Goal: Transaction & Acquisition: Register for event/course

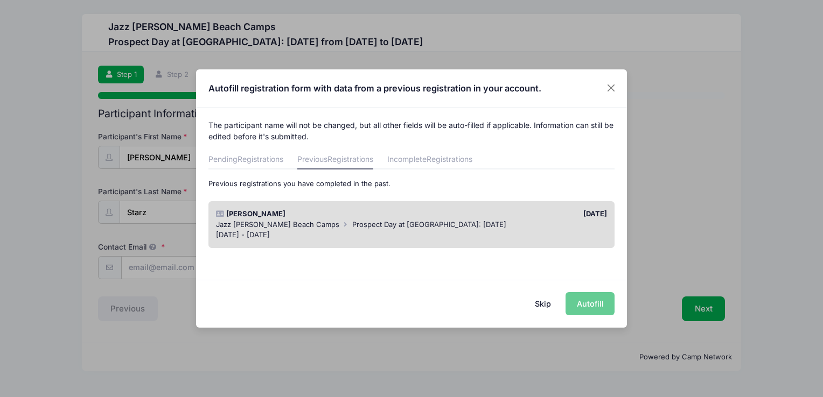
drag, startPoint x: 542, startPoint y: 305, endPoint x: 510, endPoint y: 312, distance: 32.0
click at [543, 305] on button "Skip" at bounding box center [543, 303] width 38 height 23
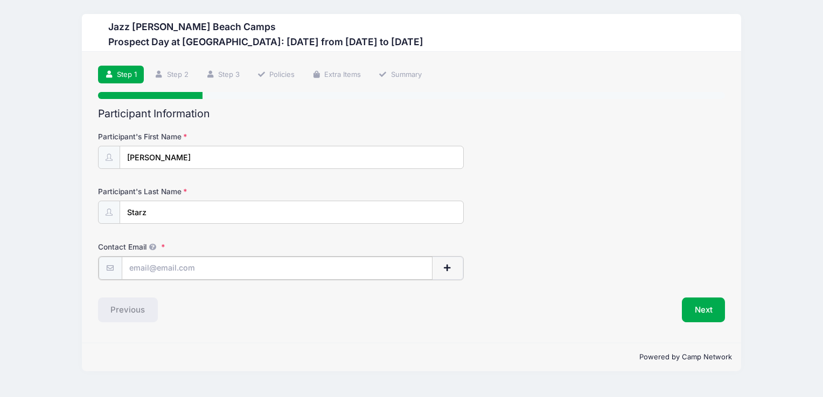
click at [200, 268] on input "Contact Email" at bounding box center [277, 268] width 311 height 23
type input "biancastarzvb.2026@gmail.com"
click at [698, 311] on button "Next" at bounding box center [704, 309] width 44 height 25
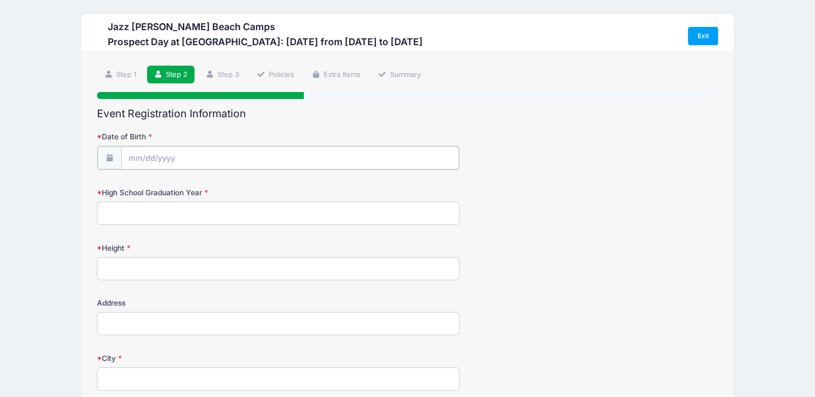
click at [300, 162] on input "Date of Birth" at bounding box center [290, 157] width 338 height 23
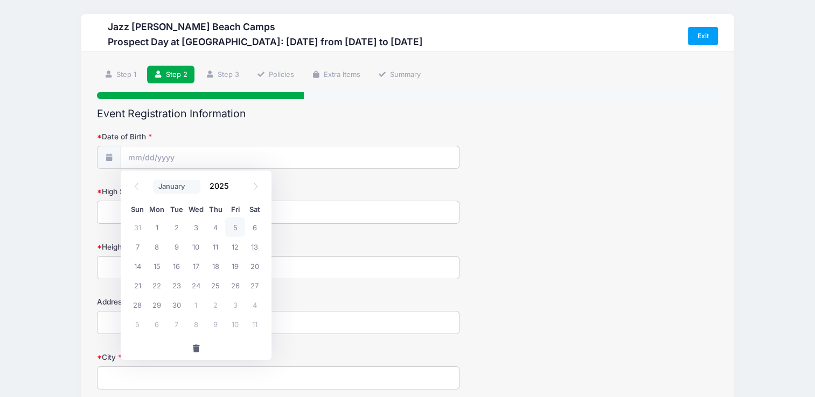
click at [197, 187] on select "January February March April May June July August September October November De…" at bounding box center [177, 187] width 48 height 14
select select "6"
click at [153, 180] on select "January February March April May June July August September October November De…" at bounding box center [177, 187] width 48 height 14
click at [215, 247] on span "10" at bounding box center [215, 246] width 19 height 19
type input "07/10/2025"
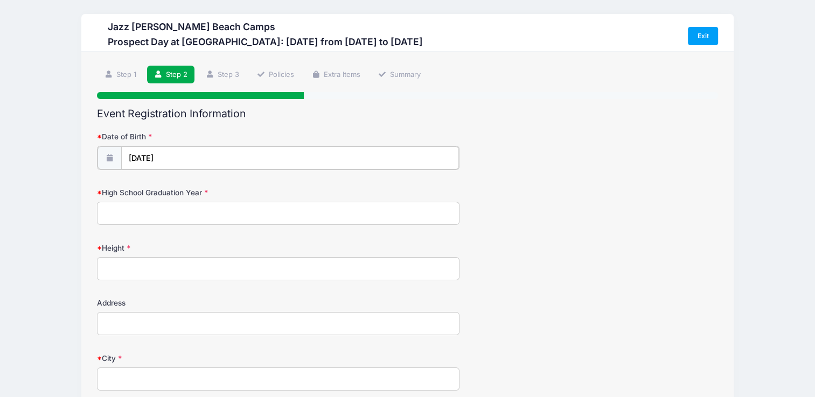
click at [191, 154] on input "07/10/2025" at bounding box center [290, 157] width 338 height 23
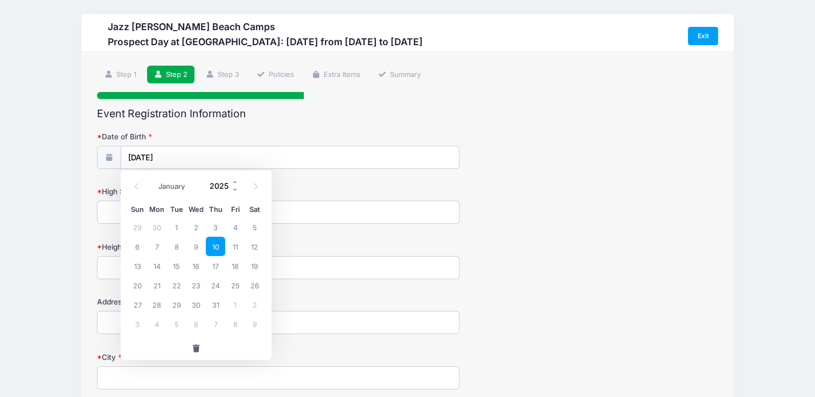
click at [221, 187] on input "2025" at bounding box center [221, 186] width 35 height 16
click at [233, 191] on span at bounding box center [235, 190] width 8 height 8
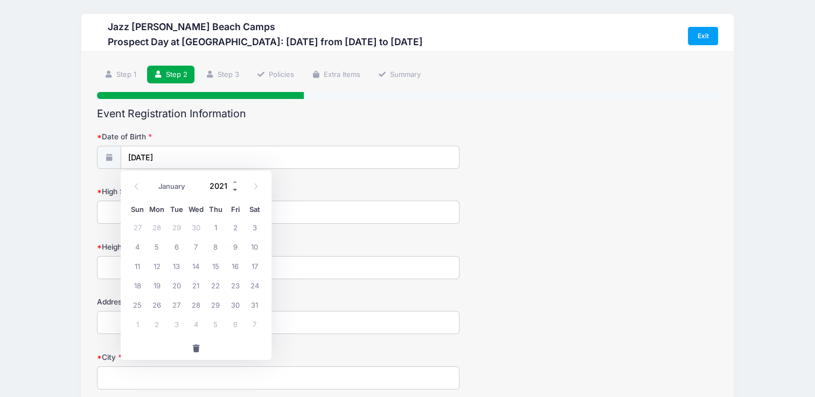
click at [233, 191] on span at bounding box center [235, 190] width 8 height 8
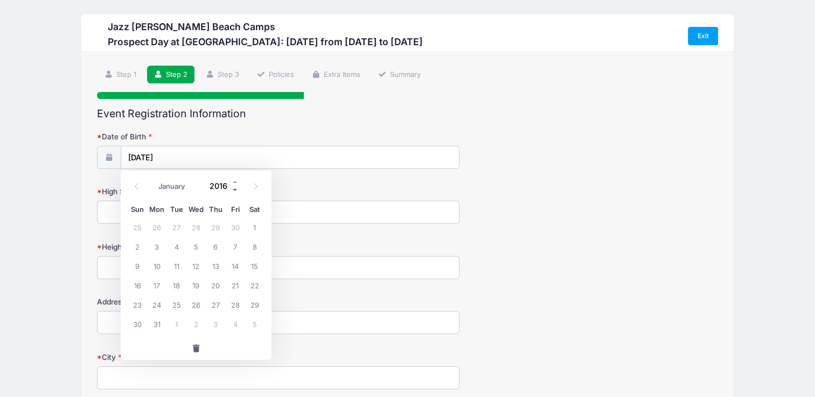
click at [233, 191] on span at bounding box center [235, 190] width 8 height 8
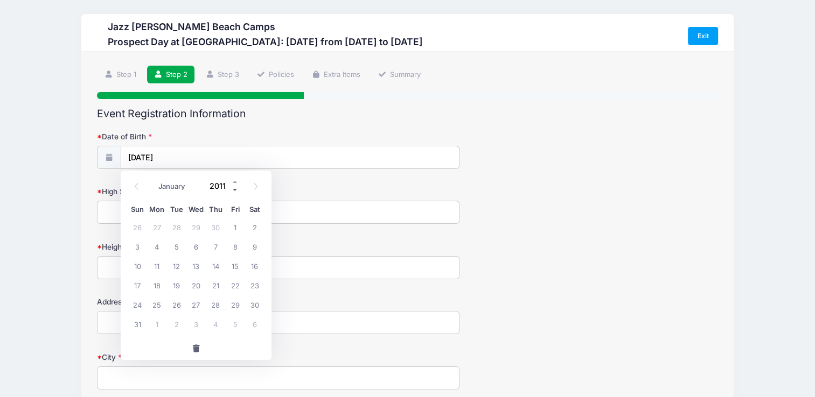
click at [233, 191] on span at bounding box center [235, 190] width 8 height 8
type input "2008"
click at [220, 244] on span "10" at bounding box center [215, 246] width 19 height 19
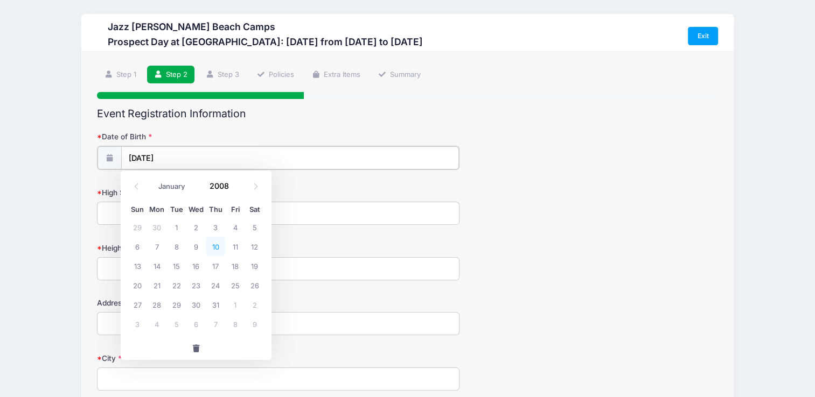
type input "07/10/2008"
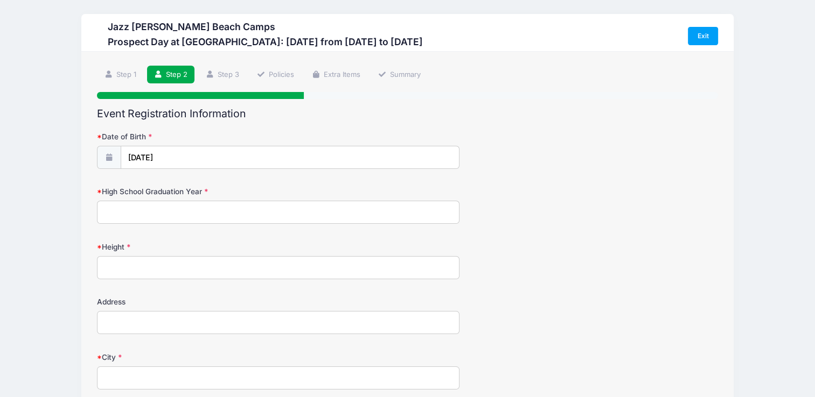
click at [120, 206] on input "High School Graduation Year" at bounding box center [278, 212] width 362 height 23
type input "2026"
type input "5.9"
type input "112 Cypress Aisle St"
type input "Jupiter"
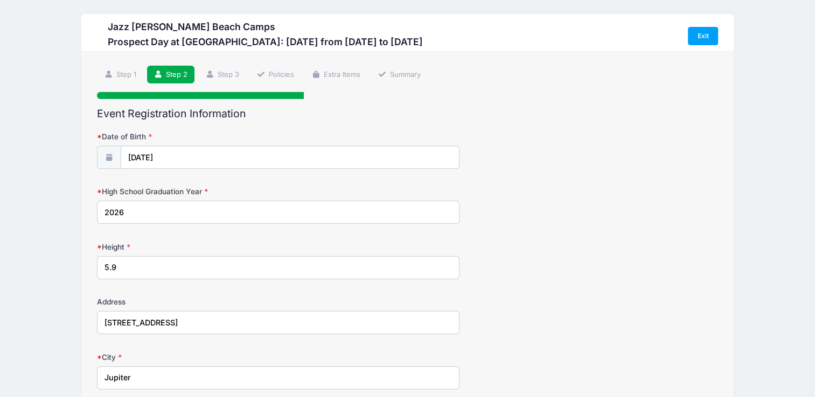
select select "FL"
type input "33458"
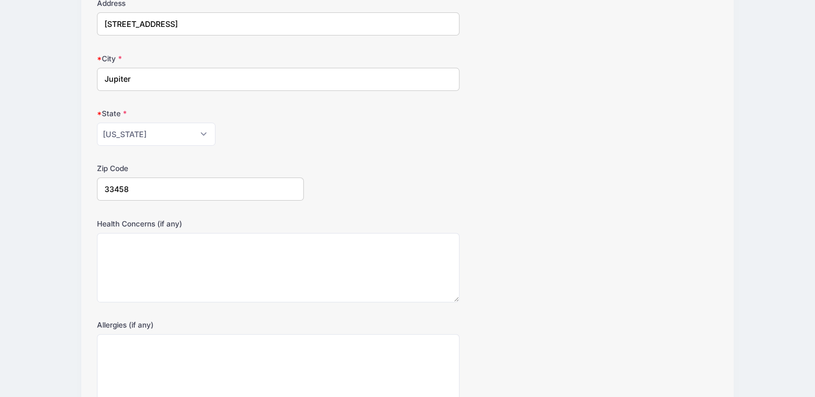
scroll to position [402, 0]
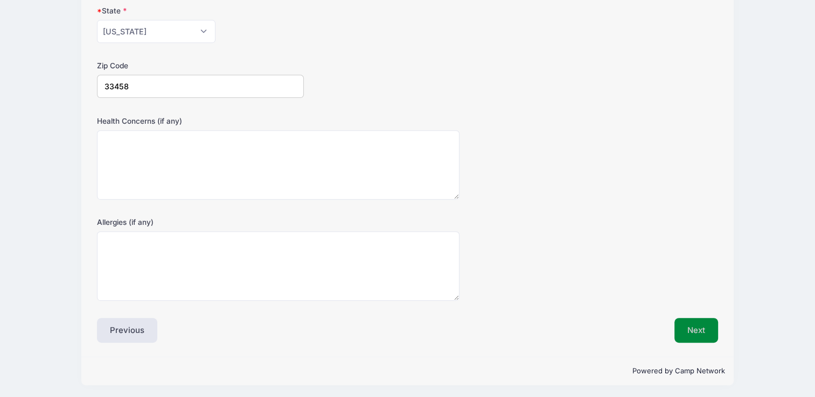
click at [706, 331] on button "Next" at bounding box center [696, 330] width 44 height 25
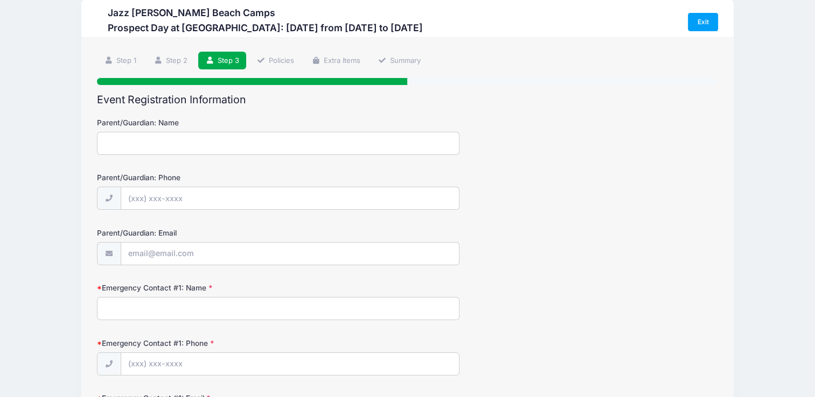
scroll to position [0, 0]
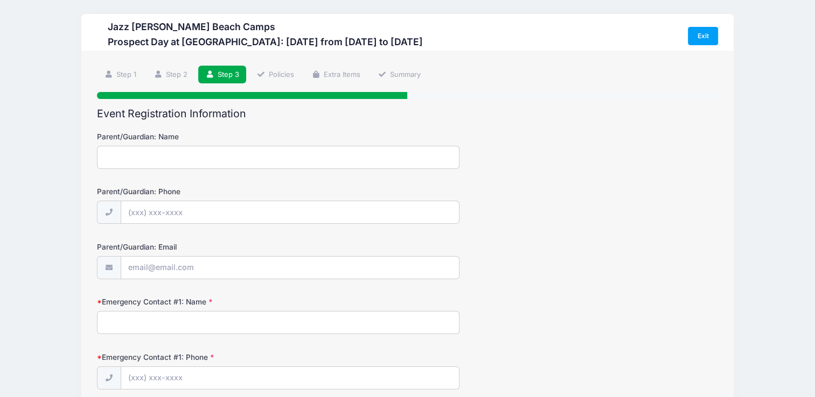
click at [238, 156] on input "Parent/Guardian: Name" at bounding box center [278, 157] width 362 height 23
type input "Carolina Starz"
type input "(561) 234-9545"
type input "james37jeep@yahoo.com"
type input "Carolina Starz"
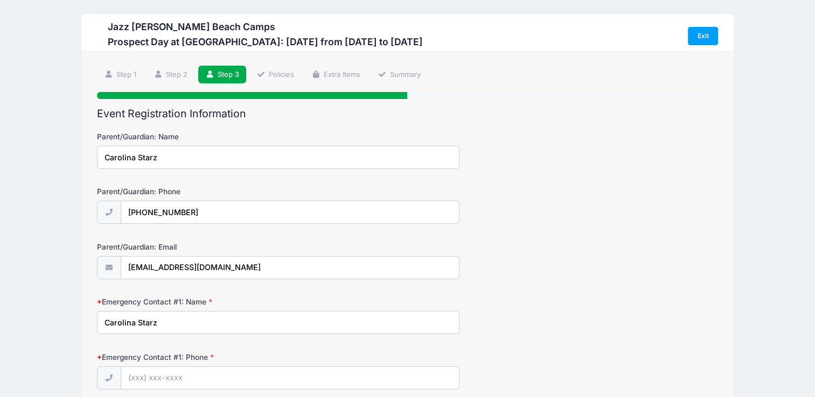
type input "(561) 234-9545"
type input "[EMAIL_ADDRESS][DOMAIN_NAME]"
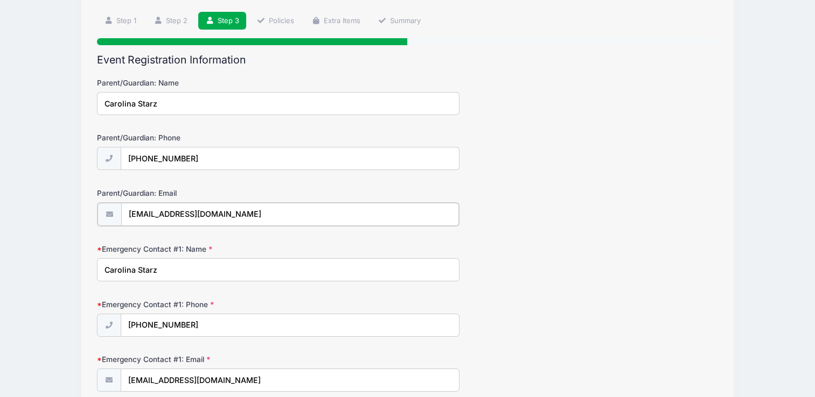
click at [250, 217] on input "james37jeep@yahoo.com" at bounding box center [290, 214] width 338 height 23
click at [249, 216] on input "james37jeep@yahoo.com" at bounding box center [290, 214] width 338 height 23
type input "[EMAIL_ADDRESS][DOMAIN_NAME]"
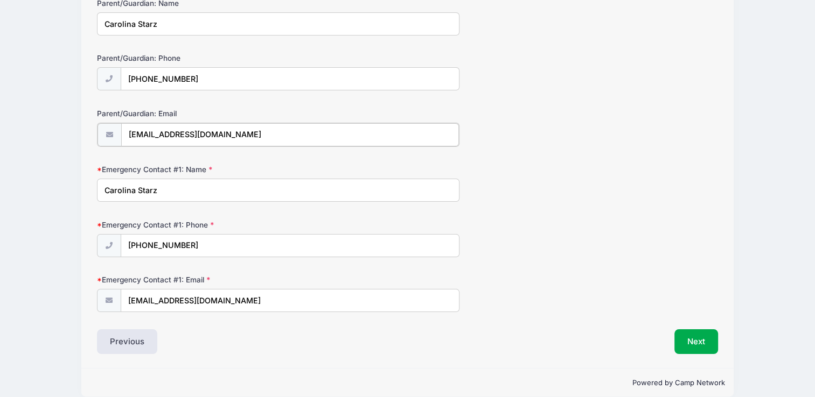
scroll to position [145, 0]
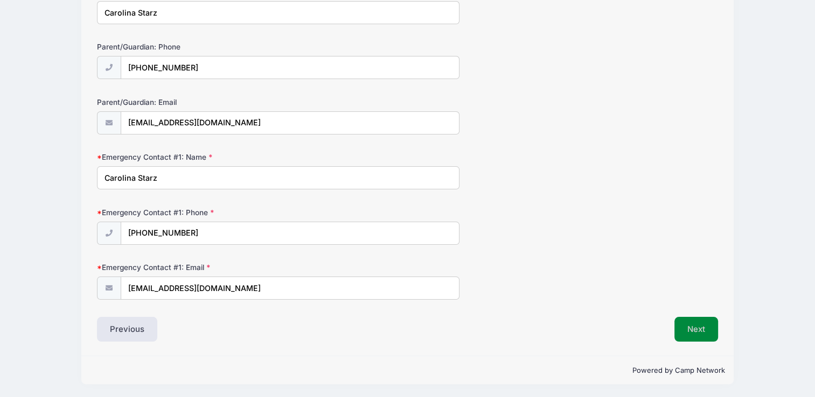
click at [707, 326] on button "Next" at bounding box center [696, 329] width 44 height 25
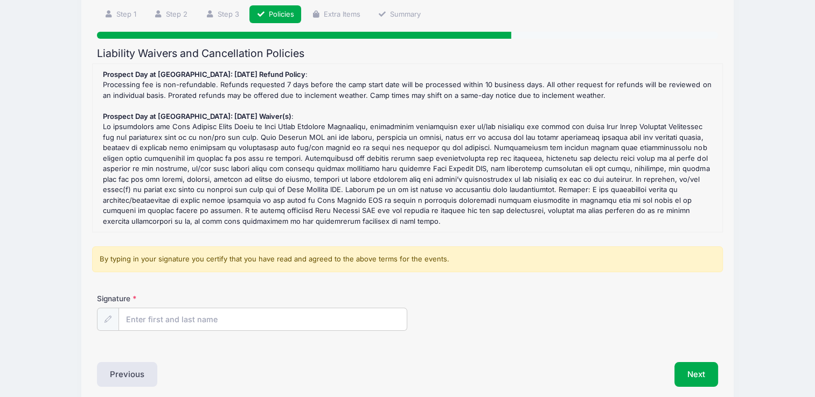
scroll to position [106, 0]
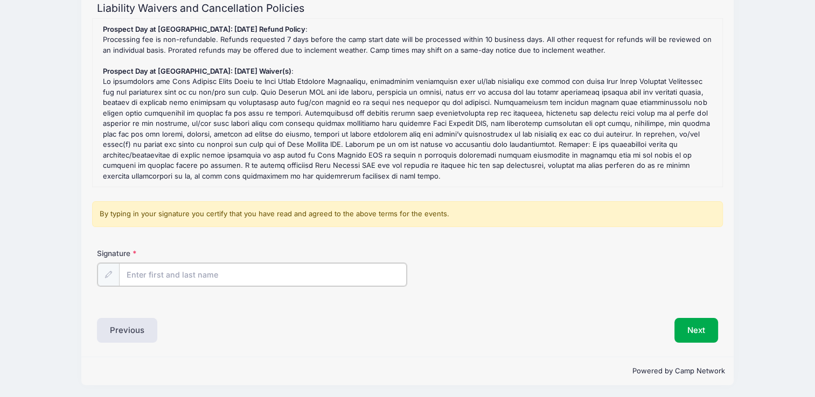
click at [334, 275] on input "Signature" at bounding box center [262, 274] width 287 height 23
type input "Carolina Starz"
click at [698, 329] on button "Next" at bounding box center [696, 329] width 44 height 25
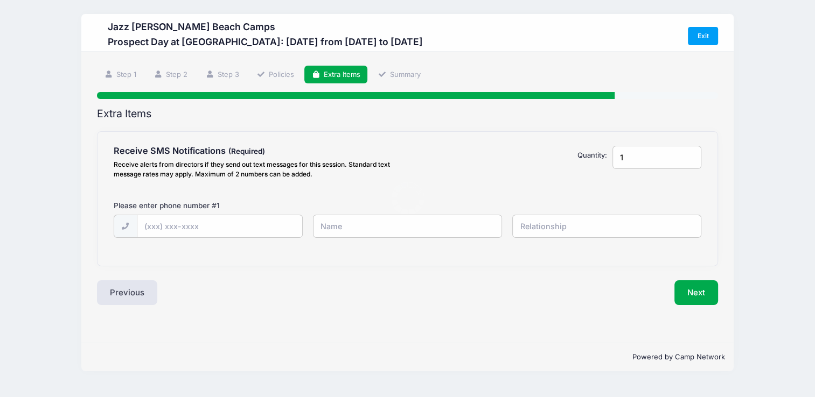
scroll to position [0, 0]
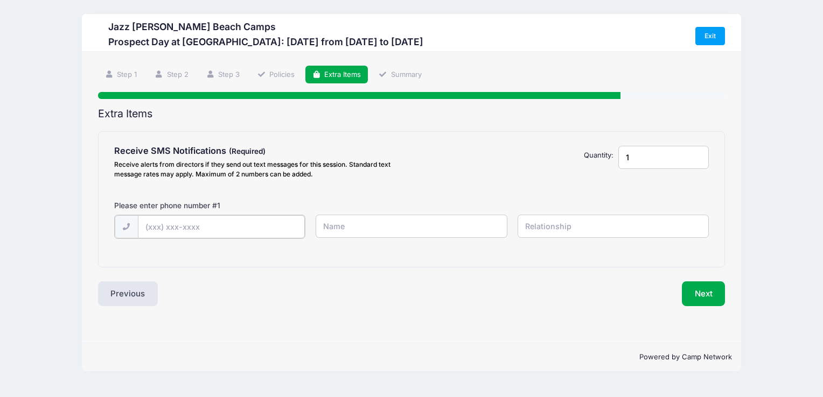
click at [243, 220] on input "text" at bounding box center [221, 226] width 167 height 23
type input "(561) 234-9545"
click at [355, 219] on input "text" at bounding box center [410, 226] width 191 height 23
type input "c"
type input "Carolina Starz"
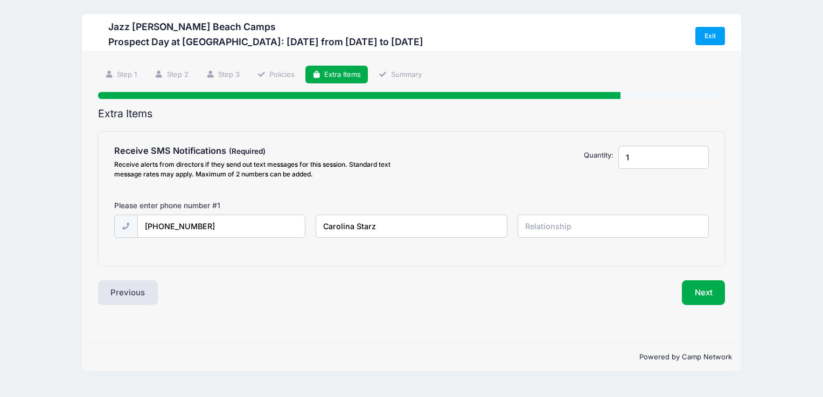
click at [568, 221] on input "text" at bounding box center [612, 226] width 191 height 23
type input "Mother"
click at [650, 163] on input "1" at bounding box center [663, 157] width 90 height 23
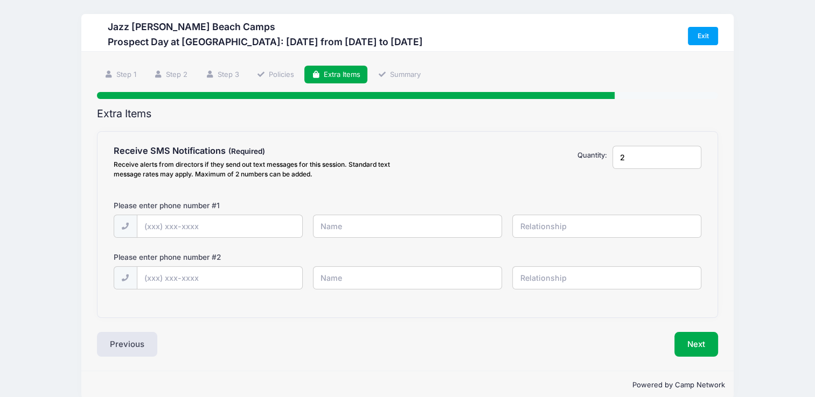
type input "2"
click at [214, 224] on input "text" at bounding box center [219, 226] width 165 height 23
type input "(561) 234-9545"
click at [367, 230] on input "text" at bounding box center [407, 226] width 189 height 23
type input "Carolina Starz"
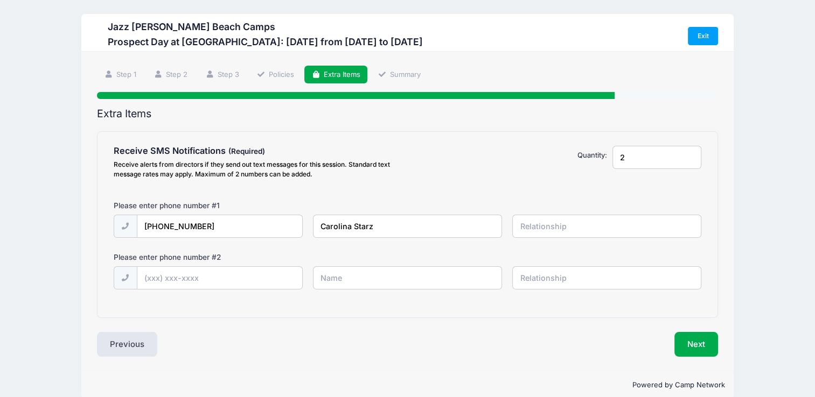
click at [552, 220] on input "text" at bounding box center [606, 226] width 189 height 23
type input "Mother"
click at [237, 279] on input "text" at bounding box center [219, 278] width 165 height 23
type input "(561) 629-3954"
click at [437, 284] on input "text" at bounding box center [407, 277] width 189 height 23
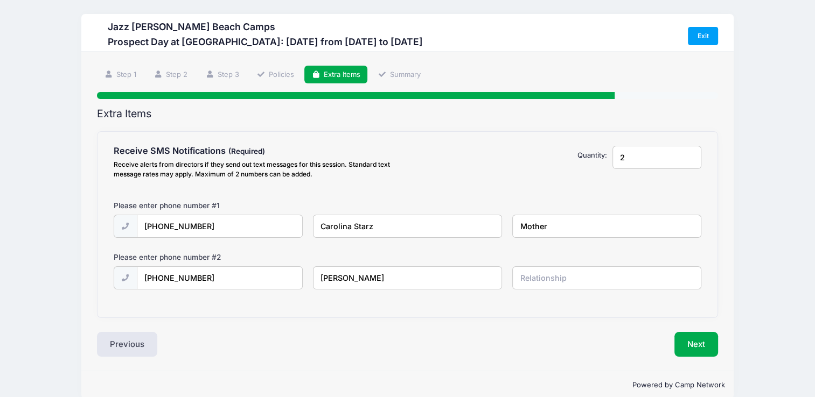
type input "James Starz"
click at [527, 279] on input "text" at bounding box center [606, 277] width 189 height 23
type input "Father"
click at [527, 361] on div "Step 5 /7 Step 1 Step 2 Step 3 Policies Extra Items Summary Participant Informa…" at bounding box center [407, 211] width 652 height 319
click at [705, 349] on button "Next" at bounding box center [696, 344] width 44 height 25
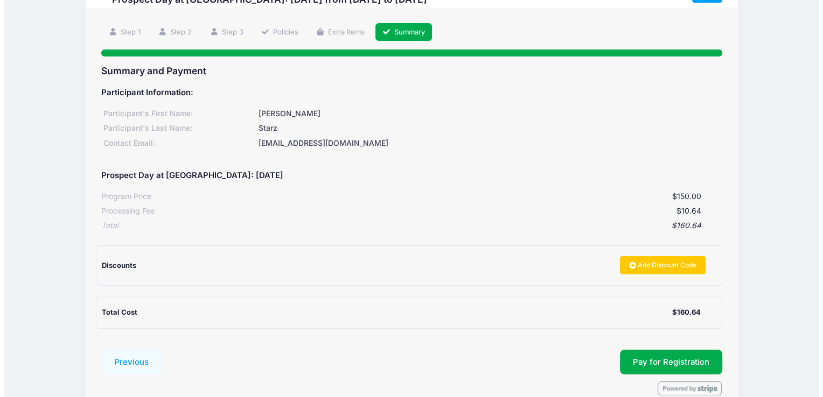
scroll to position [96, 0]
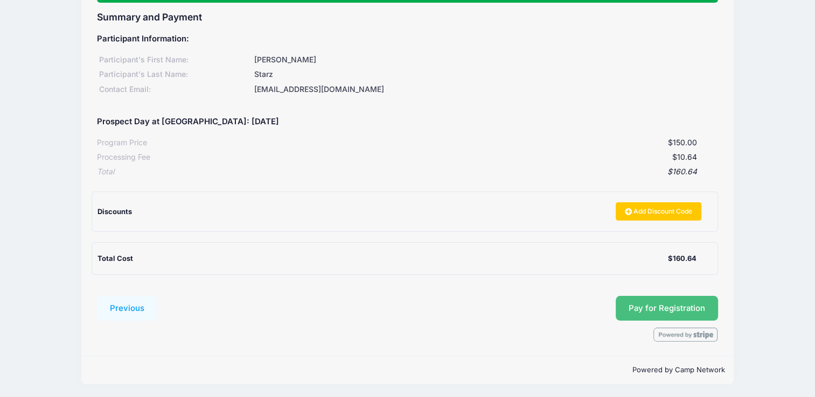
click at [699, 305] on button "Pay for Registration" at bounding box center [666, 308] width 102 height 25
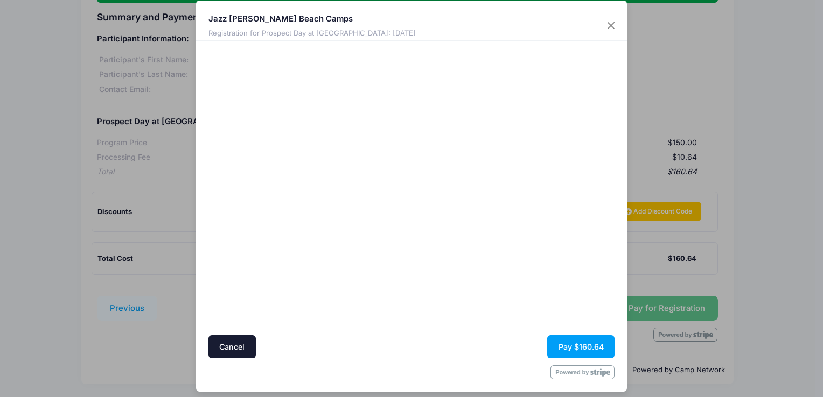
scroll to position [18, 0]
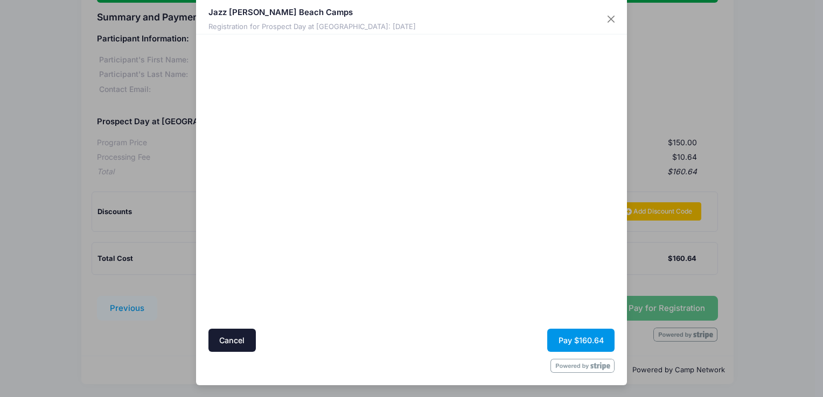
click at [583, 333] on button "Pay $160.64" at bounding box center [580, 340] width 67 height 23
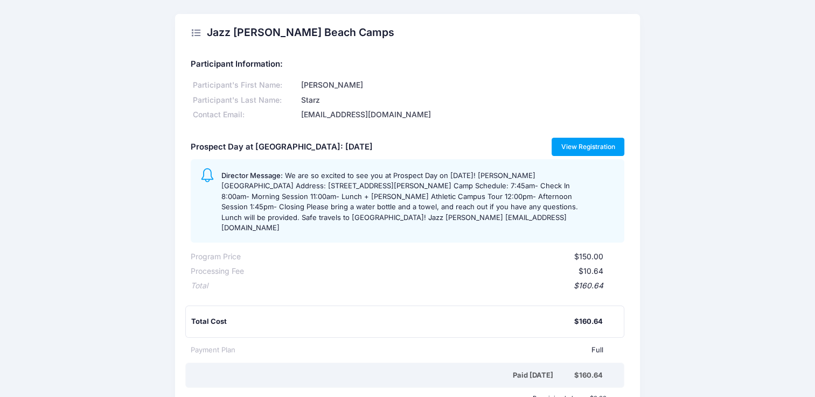
click at [581, 150] on link "View Registration" at bounding box center [587, 147] width 73 height 18
